Goal: Information Seeking & Learning: Learn about a topic

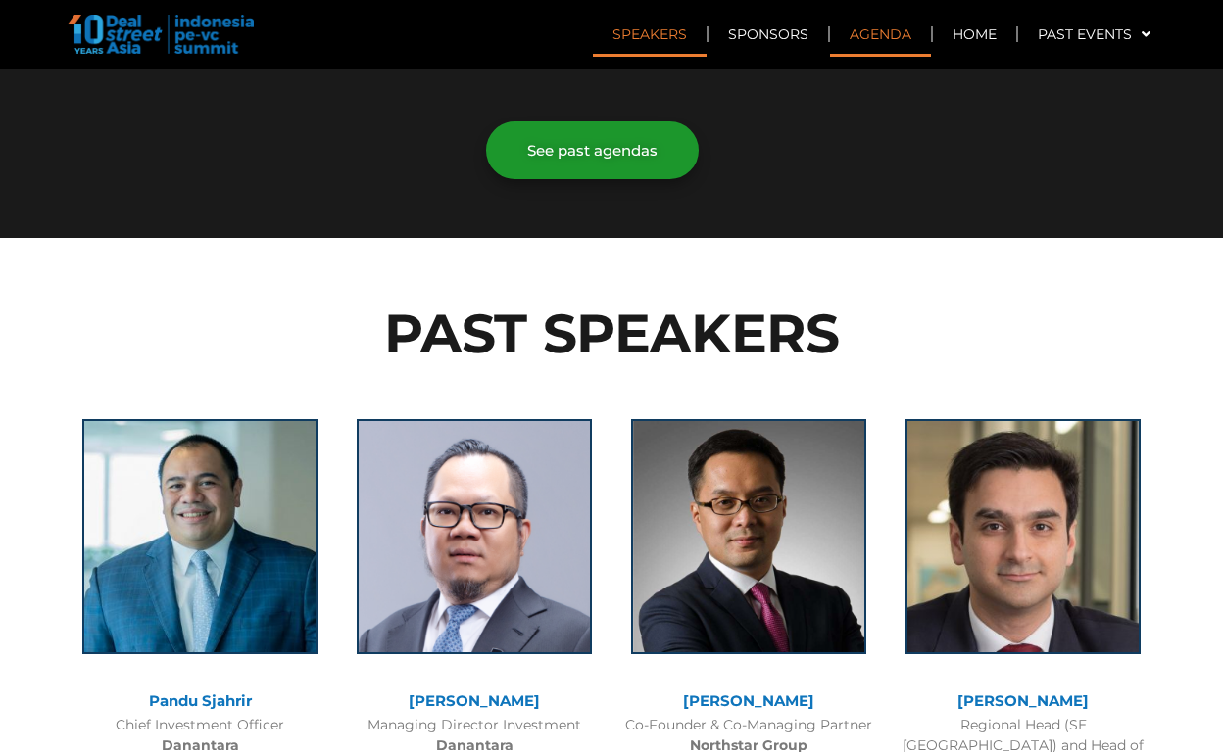
scroll to position [1459, 0]
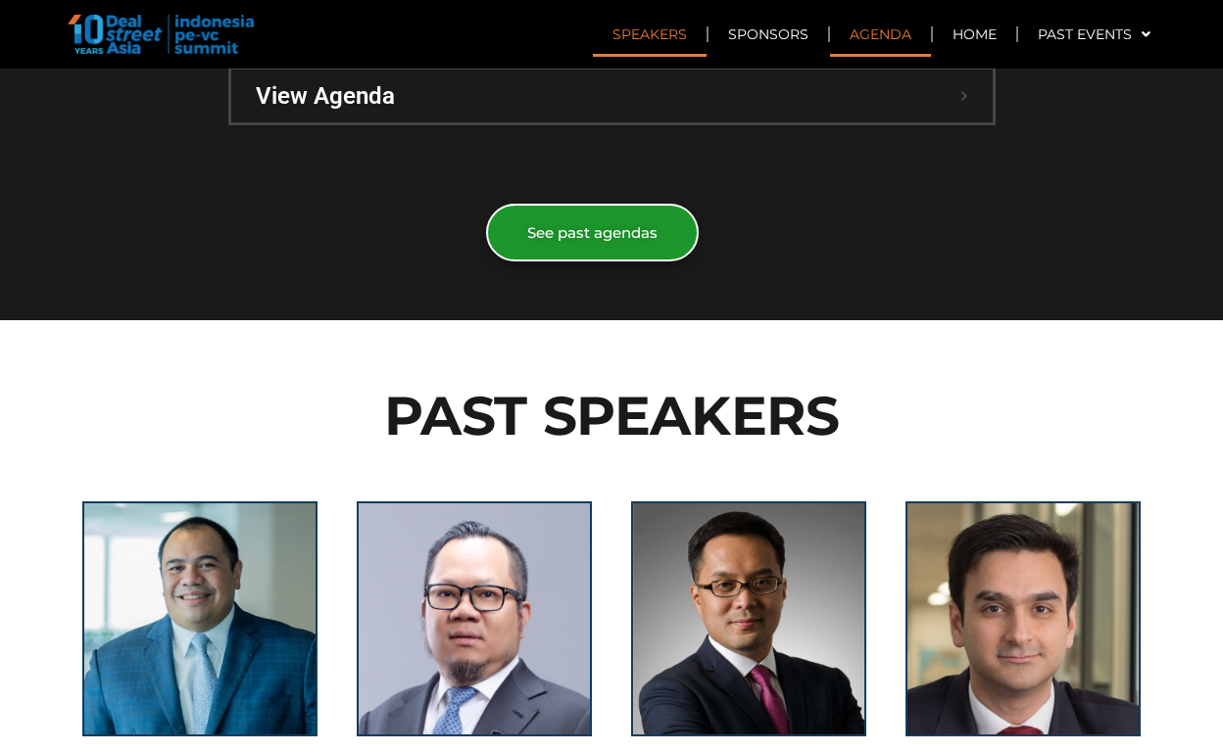
click at [604, 225] on span "See past agendas" at bounding box center [592, 232] width 130 height 15
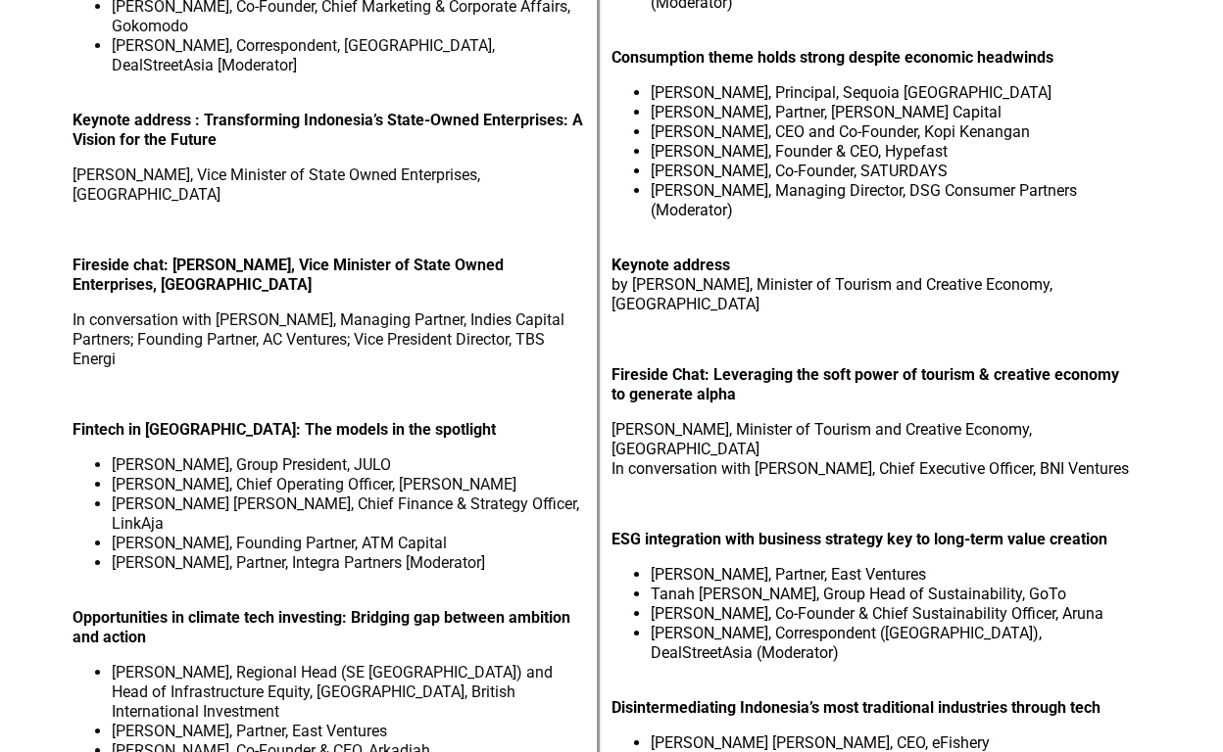
scroll to position [1425, 0]
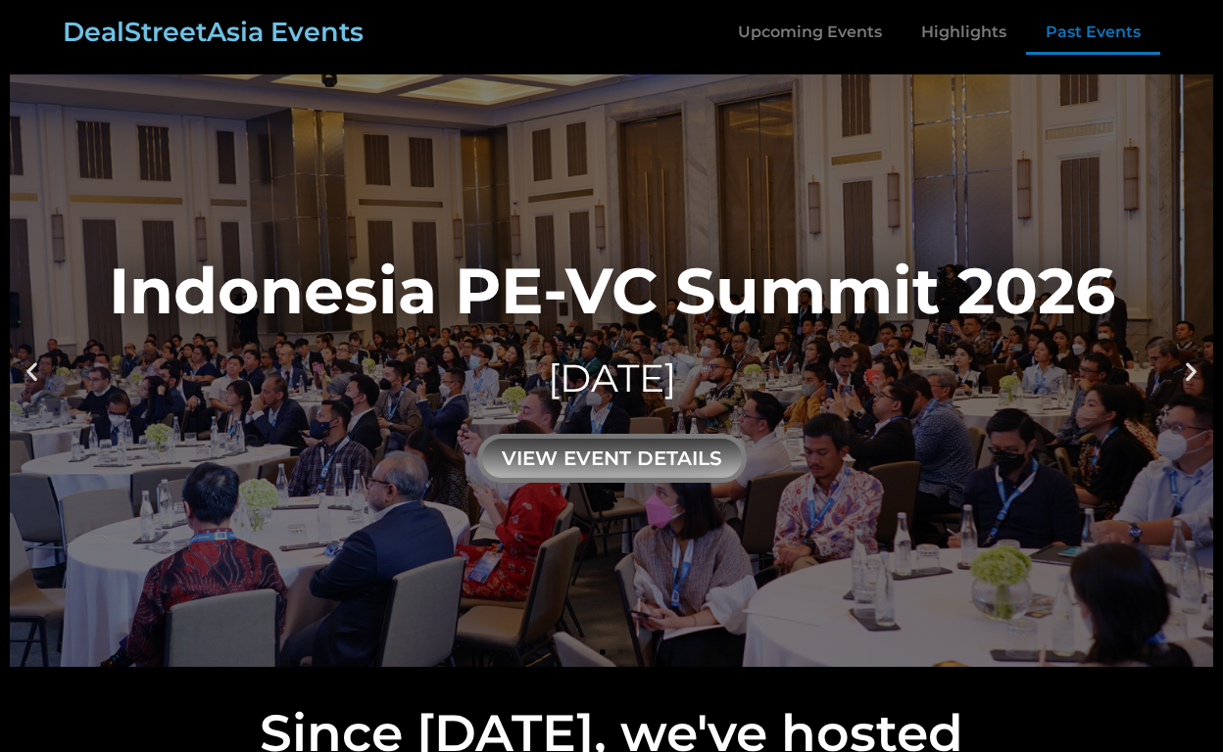
click at [1050, 23] on link "Past Events" at bounding box center [1093, 32] width 134 height 45
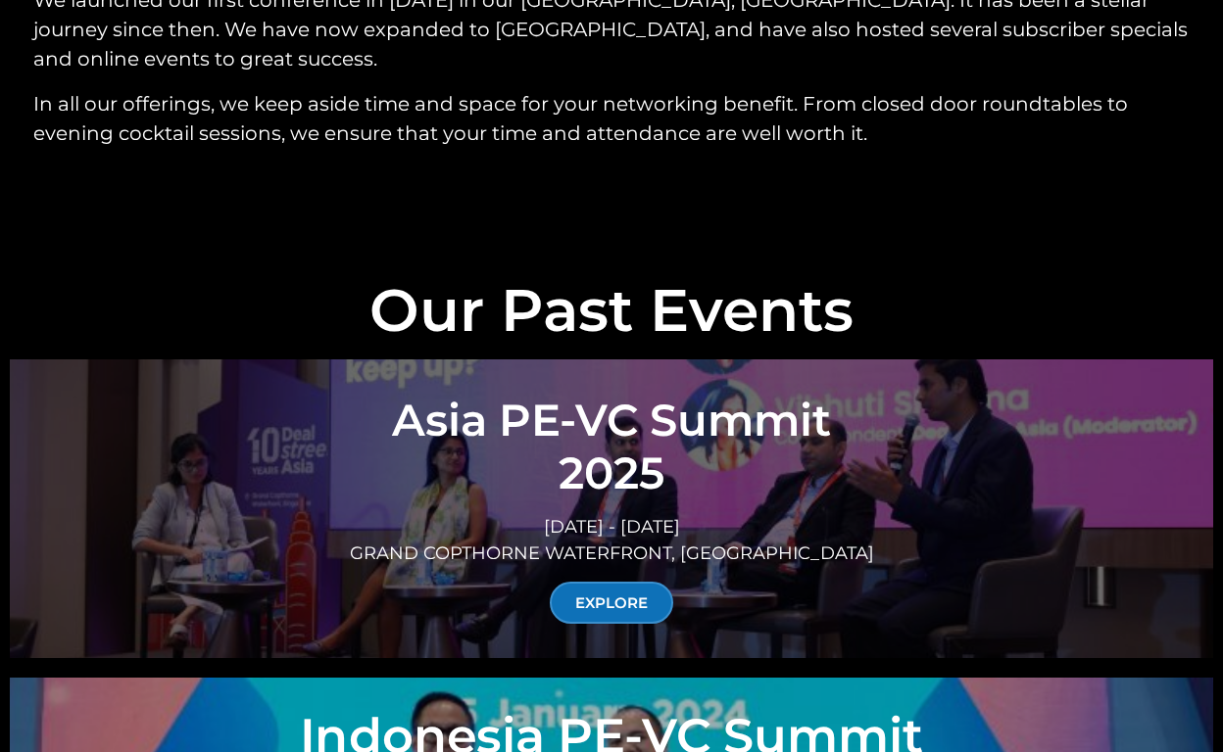
scroll to position [6618, 0]
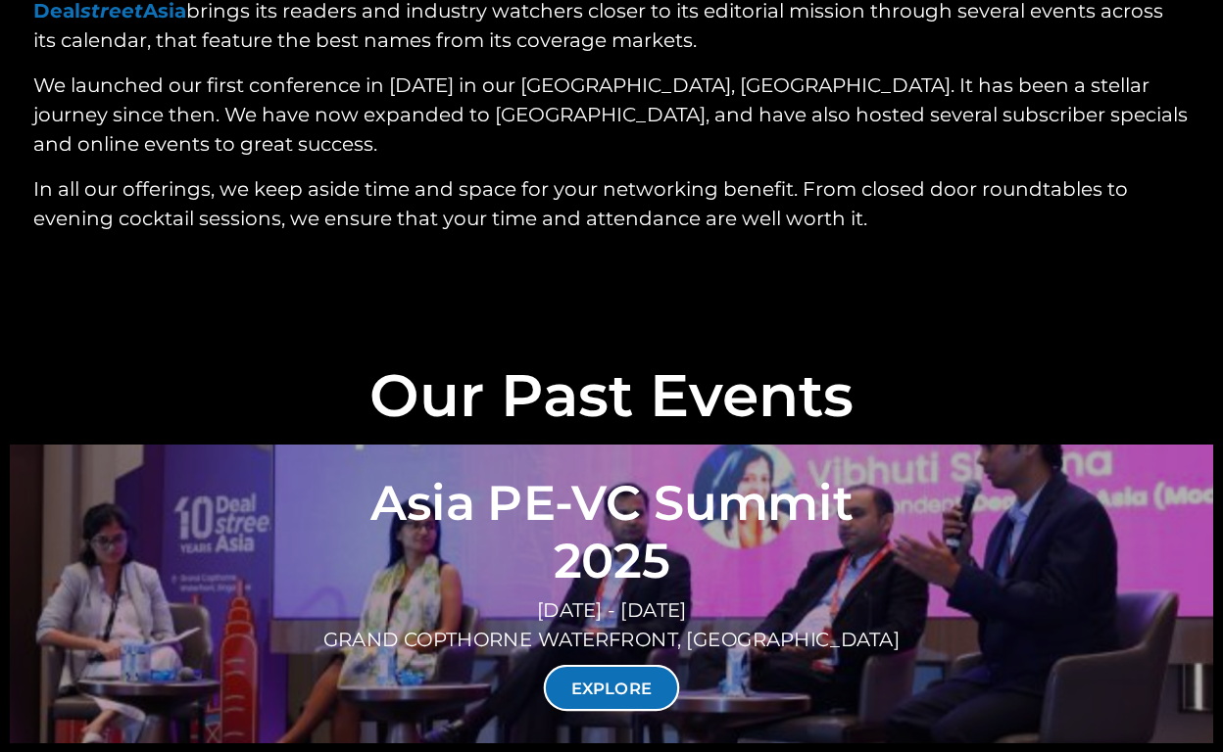
click at [579, 665] on link "EXPLORE" at bounding box center [612, 688] width 136 height 46
